Goal: Browse casually

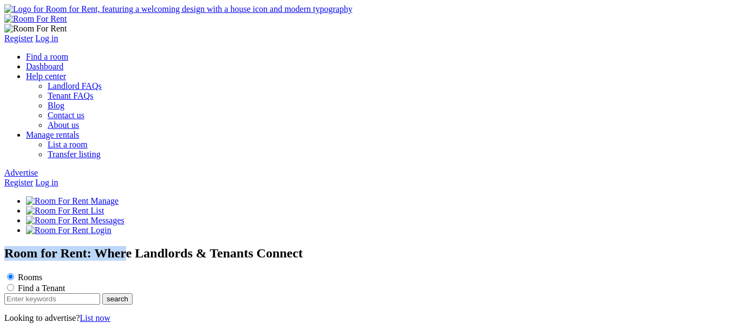
drag, startPoint x: 307, startPoint y: 80, endPoint x: 44, endPoint y: 80, distance: 263.0
click at [44, 246] on div "Room for Rent: Where Landlords & Tenants Connect Rooms Find a Tenant search Loo…" at bounding box center [365, 284] width 722 height 77
click at [319, 246] on h1 "Room for Rent: Where Landlords & Tenants Connect" at bounding box center [365, 253] width 722 height 15
drag, startPoint x: 335, startPoint y: 81, endPoint x: 54, endPoint y: 76, distance: 280.9
click at [54, 246] on h1 "Room for Rent: Where Landlords & Tenants Connect" at bounding box center [365, 253] width 722 height 15
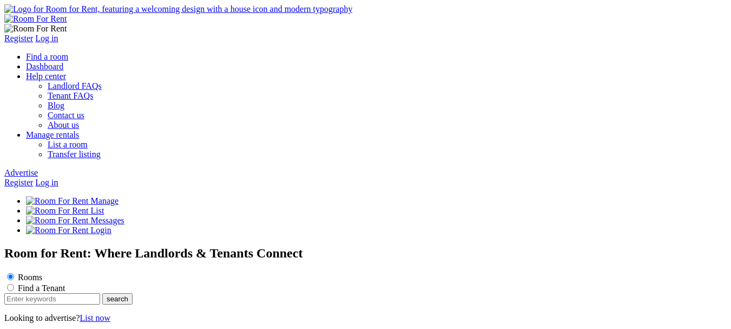
click at [342, 246] on h1 "Room for Rent: Where Landlords & Tenants Connect" at bounding box center [365, 253] width 722 height 15
drag, startPoint x: 331, startPoint y: 77, endPoint x: 0, endPoint y: 89, distance: 331.4
click at [4, 246] on section "Room for Rent: Where Landlords & Tenants Connect Rooms Find a Tenant search Loo…" at bounding box center [365, 284] width 722 height 77
copy h1 "Room for Rent: Where"
